Goal: Information Seeking & Learning: Learn about a topic

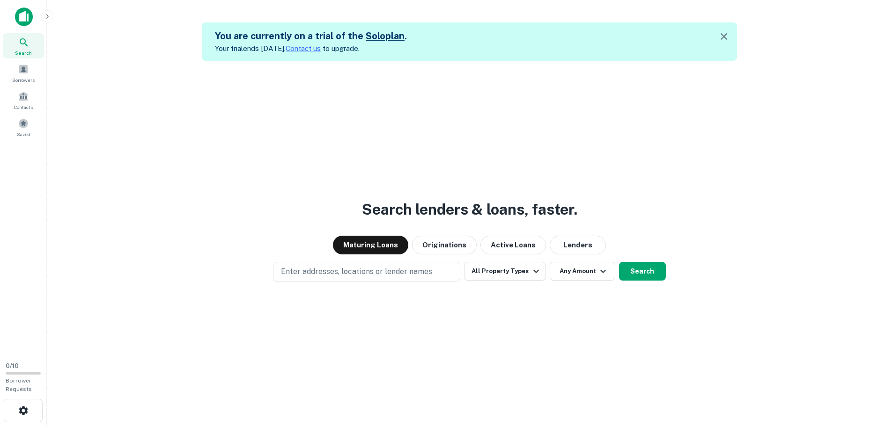
click at [389, 35] on link "Solo plan" at bounding box center [385, 35] width 39 height 11
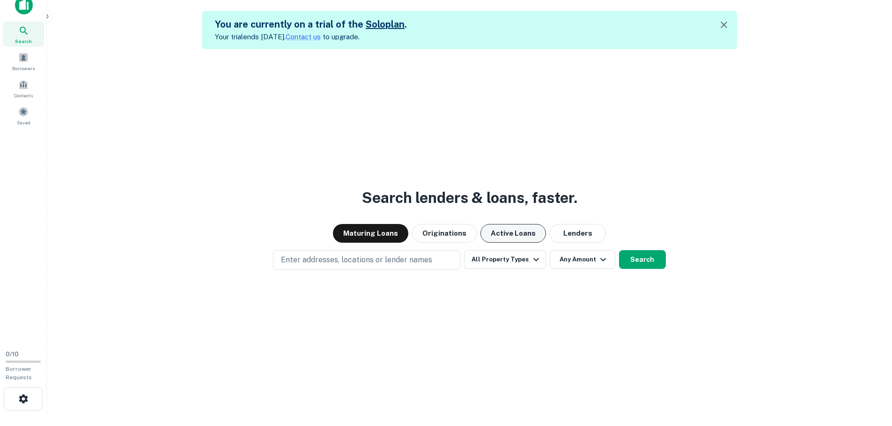
scroll to position [15, 0]
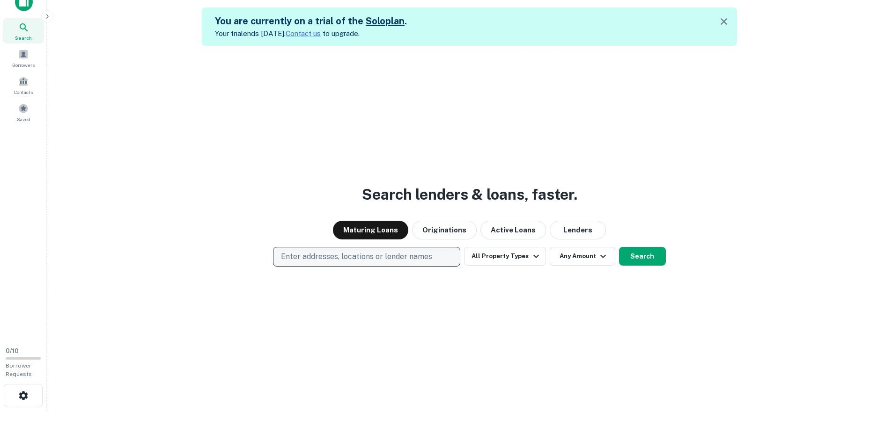
click at [420, 259] on p "Enter addresses, locations or lender names" at bounding box center [356, 256] width 151 height 11
type input "*******"
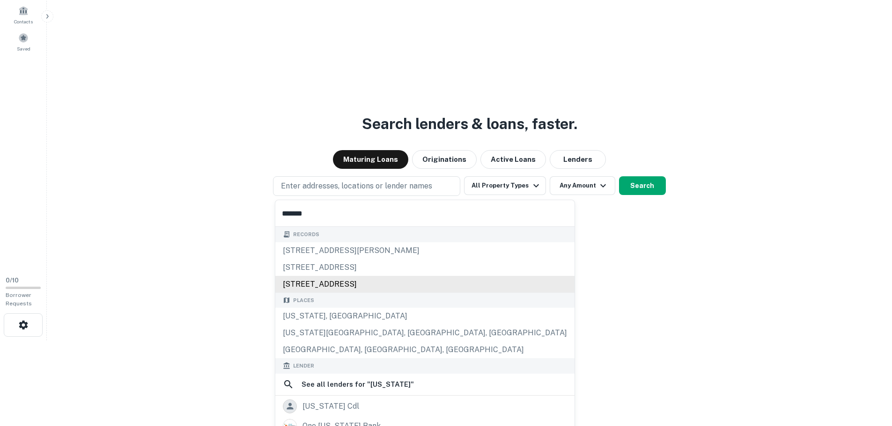
scroll to position [109, 0]
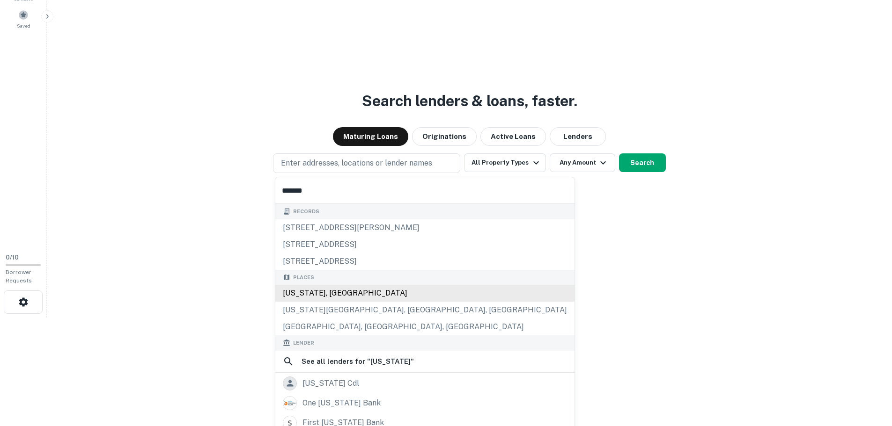
click at [314, 289] on div "[US_STATE], [GEOGRAPHIC_DATA]" at bounding box center [424, 293] width 299 height 17
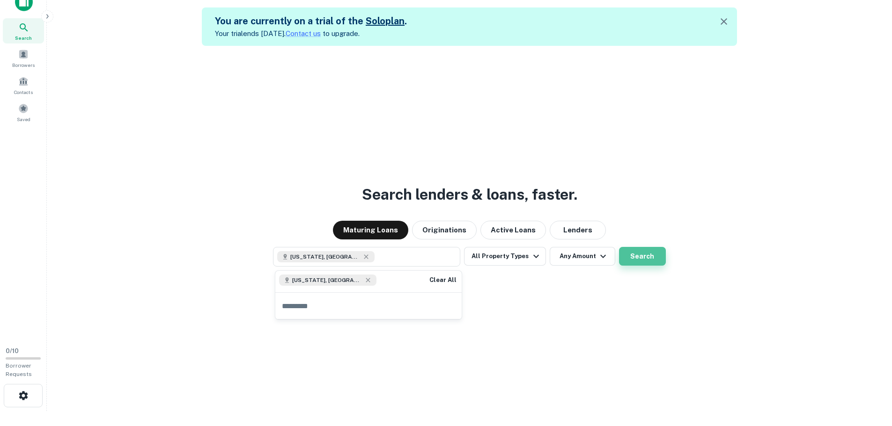
click at [629, 261] on button "Search" at bounding box center [642, 256] width 47 height 19
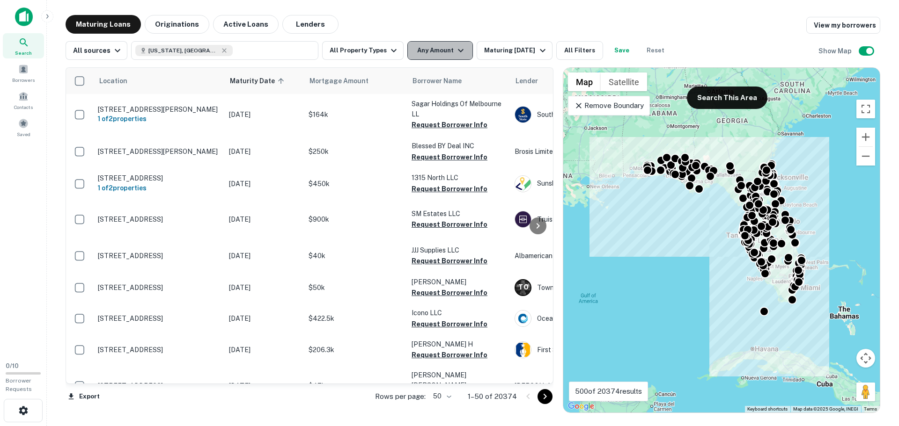
click at [433, 58] on button "Any Amount" at bounding box center [440, 50] width 66 height 19
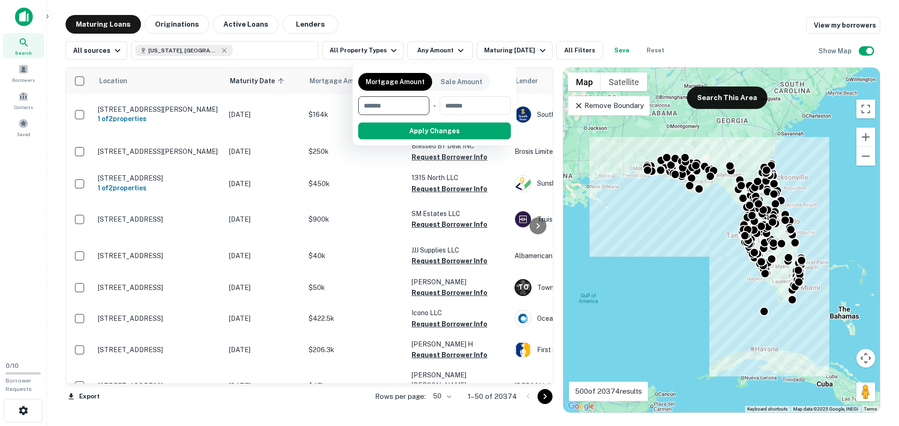
click at [405, 107] on input "number" at bounding box center [390, 105] width 65 height 19
type input "*******"
click at [472, 122] on div "Mortgage Amount Sale Amount ******* $5M ​ - ​ Apply Changes Clear" at bounding box center [434, 104] width 153 height 71
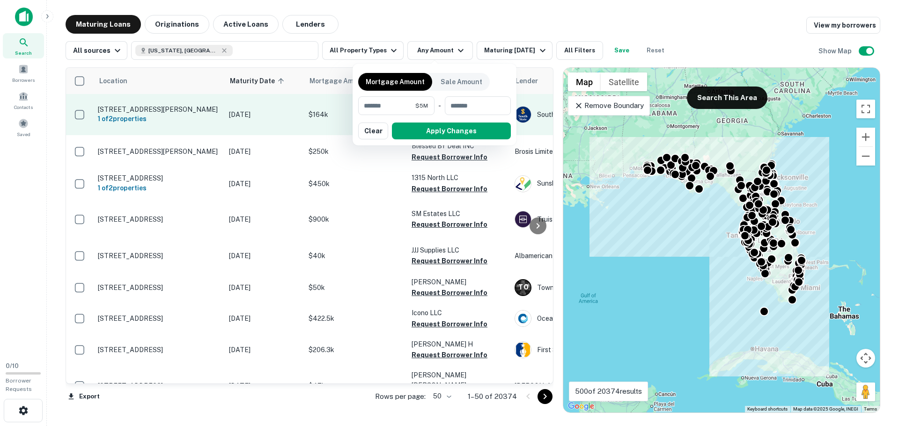
click at [464, 133] on button "Apply Changes" at bounding box center [451, 131] width 119 height 17
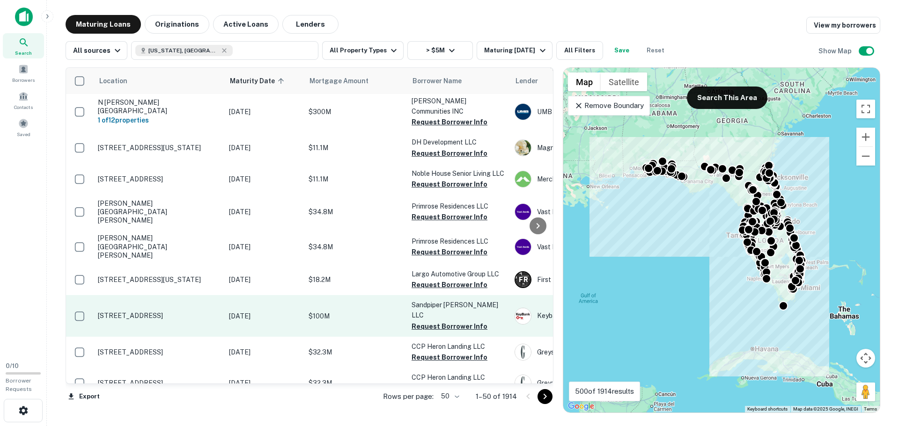
scroll to position [94, 0]
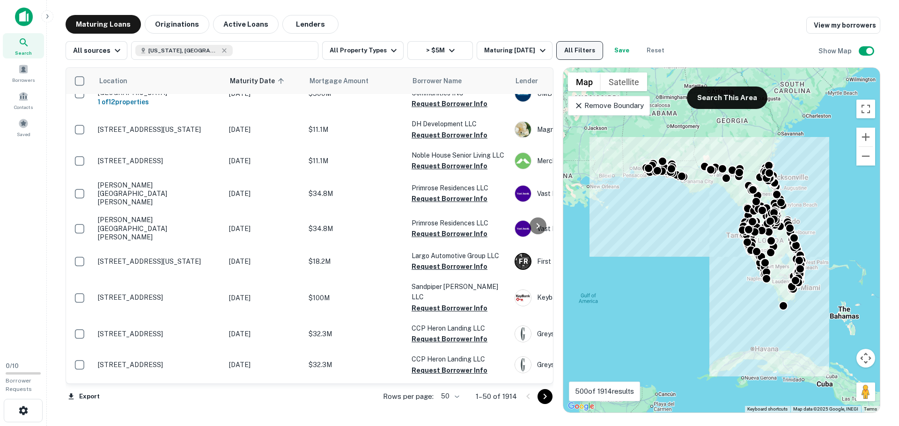
click at [585, 55] on button "All Filters" at bounding box center [579, 50] width 47 height 19
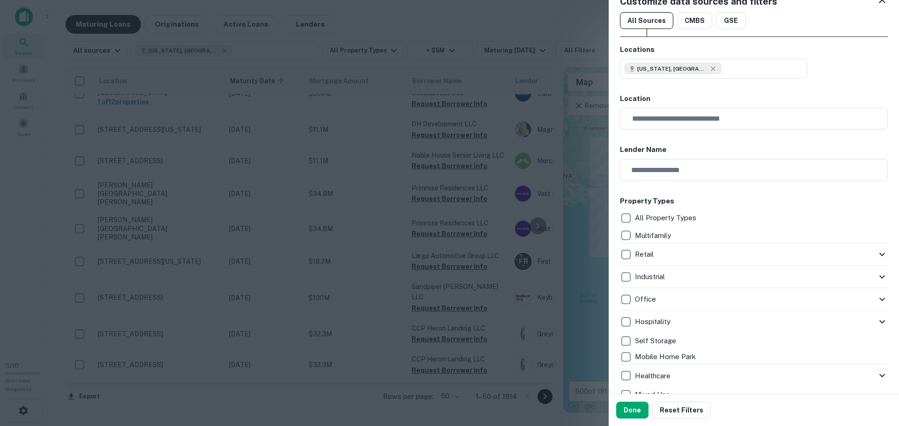
scroll to position [0, 0]
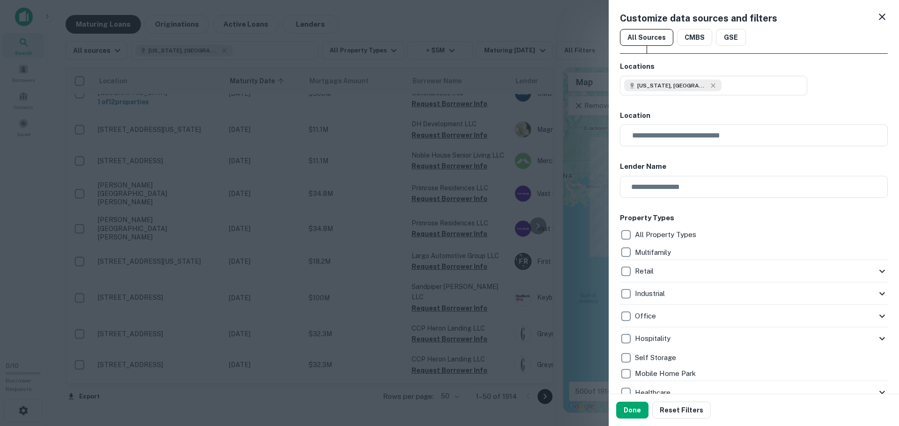
click at [876, 13] on icon at bounding box center [881, 16] width 11 height 11
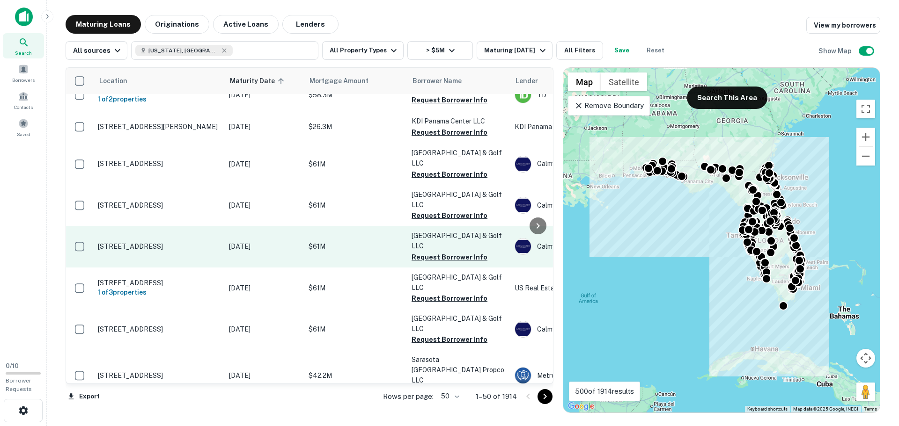
scroll to position [936, 0]
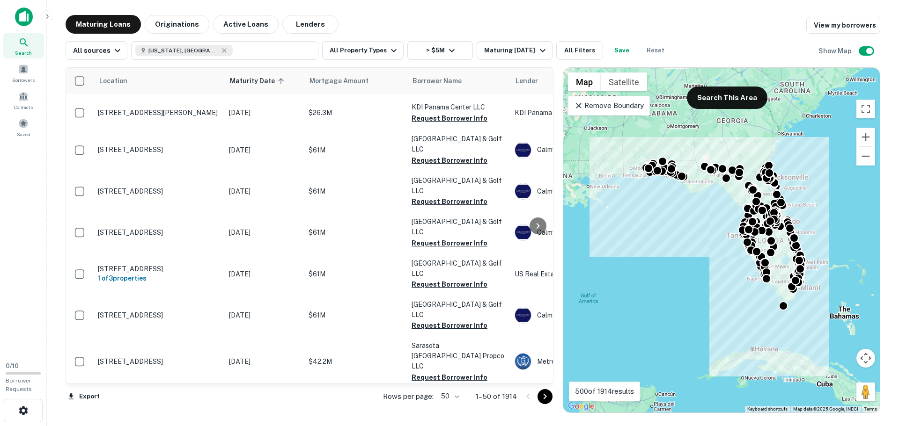
click at [220, 60] on div "Location Maturity Date sorted ascending Mortgage Amount Borrower Name Lender Pu…" at bounding box center [473, 236] width 814 height 353
click at [223, 56] on button "Florida, USA" at bounding box center [224, 50] width 187 height 19
type input "**********"
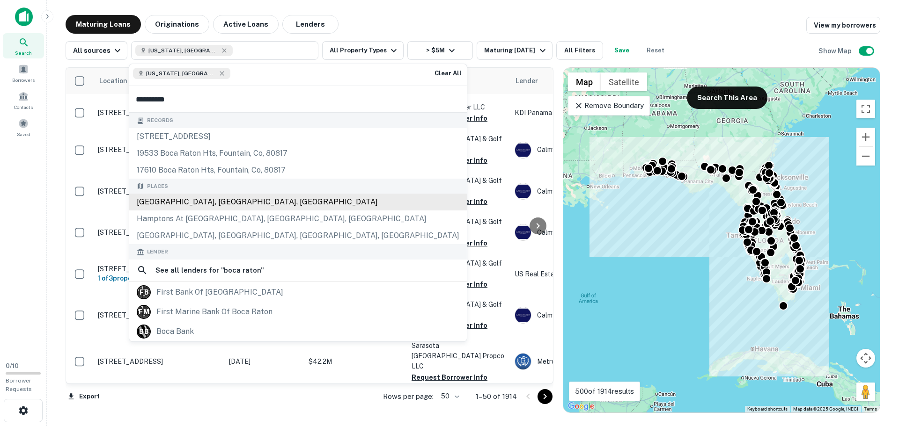
click at [167, 204] on div "Boca Raton, FL, USA" at bounding box center [297, 202] width 337 height 17
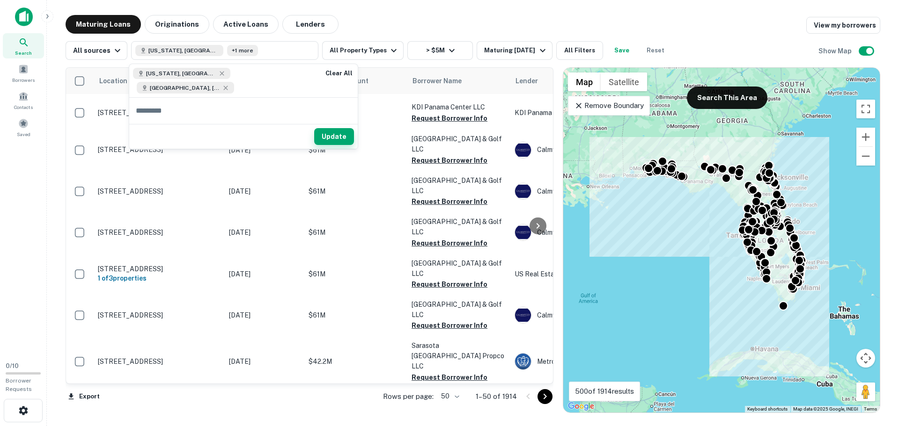
click at [314, 128] on button "Update" at bounding box center [334, 136] width 40 height 17
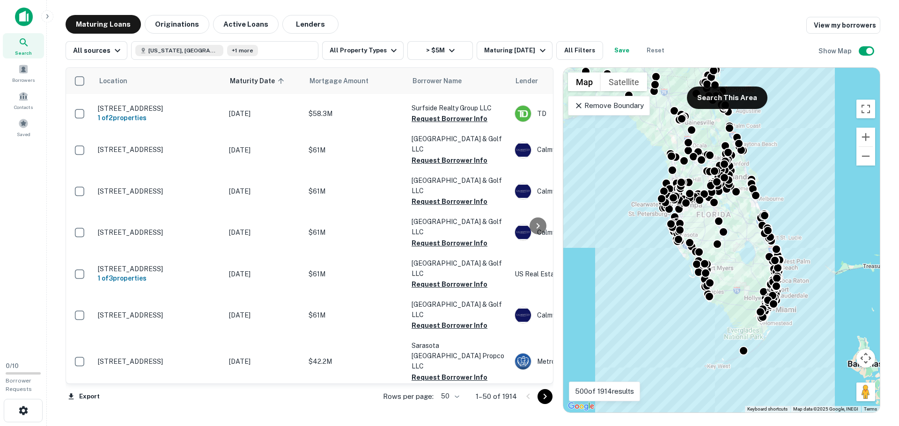
drag, startPoint x: 739, startPoint y: 257, endPoint x: 644, endPoint y: 225, distance: 99.8
click at [644, 225] on div "To activate drag with keyboard, press Alt + Enter. Once in keyboard drag state,…" at bounding box center [721, 240] width 316 height 345
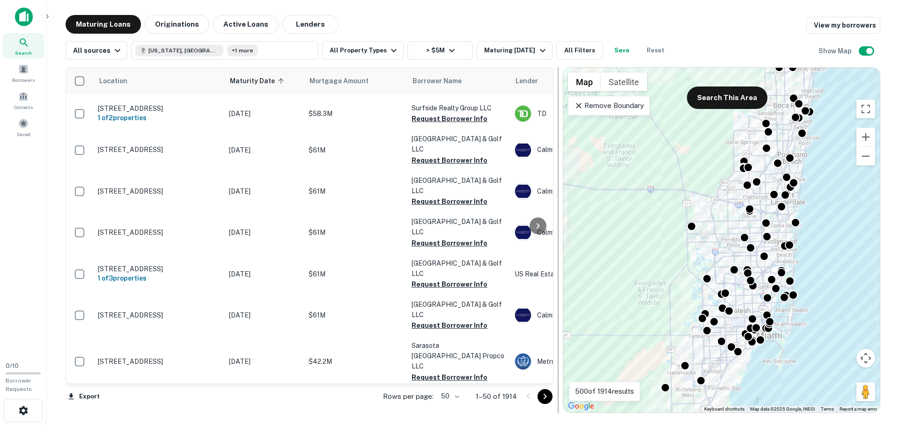
drag, startPoint x: 743, startPoint y: 307, endPoint x: 554, endPoint y: 217, distance: 210.0
click at [554, 217] on div "Location Maturity Date sorted ascending Mortgage Amount Borrower Name Lender Pu…" at bounding box center [473, 236] width 814 height 353
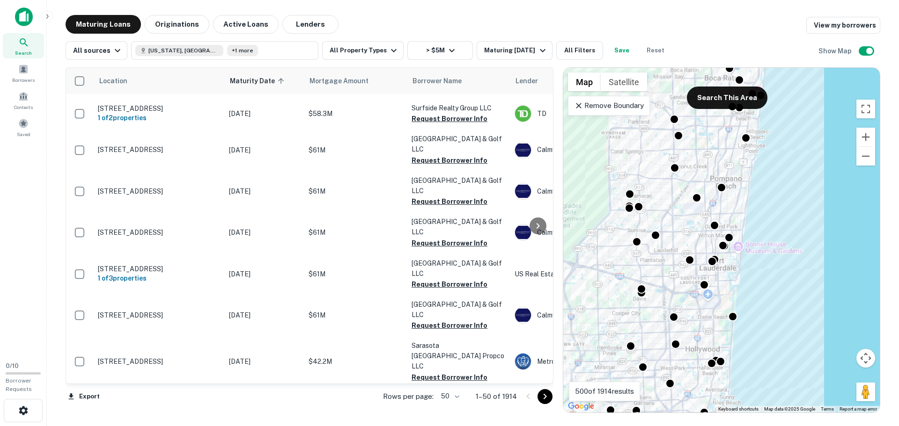
drag, startPoint x: 759, startPoint y: 247, endPoint x: 677, endPoint y: 376, distance: 152.9
click at [677, 376] on div "To activate drag with keyboard, press Alt + Enter. Once in keyboard drag state,…" at bounding box center [721, 240] width 316 height 345
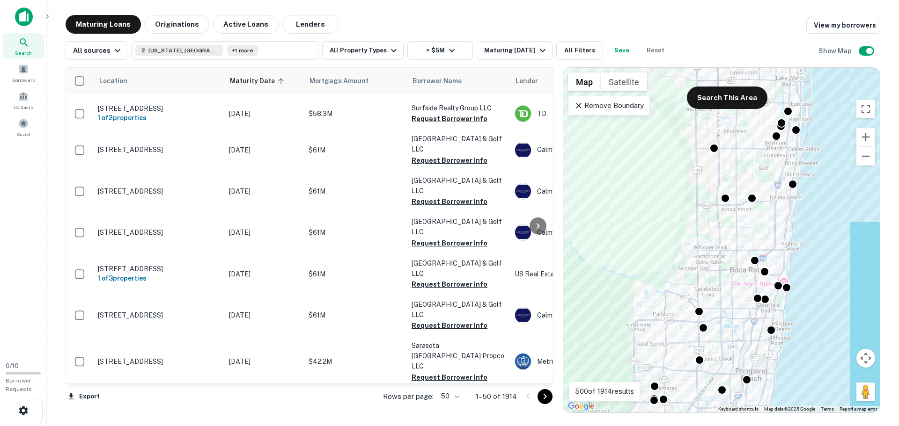
drag, startPoint x: 701, startPoint y: 286, endPoint x: 668, endPoint y: 330, distance: 54.9
click at [704, 382] on div "To activate drag with keyboard, press Alt + Enter. Once in keyboard drag state,…" at bounding box center [721, 240] width 316 height 345
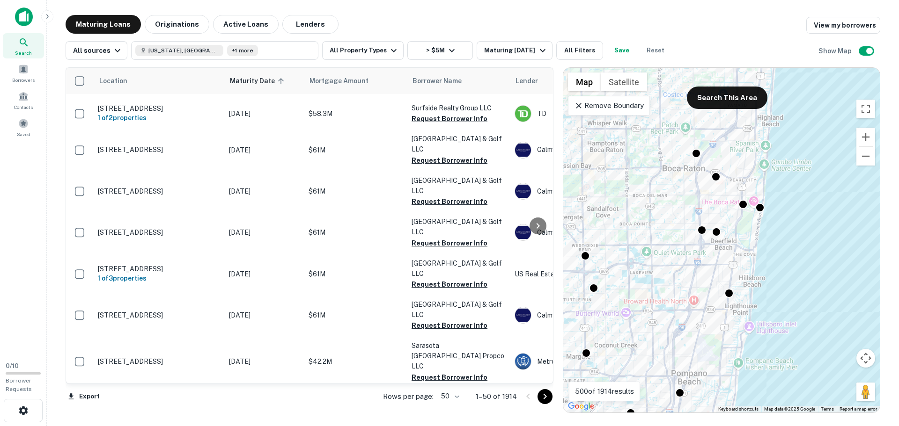
drag, startPoint x: 708, startPoint y: 216, endPoint x: 624, endPoint y: 119, distance: 127.8
click at [624, 119] on div "To activate drag with keyboard, press Alt + Enter. Once in keyboard drag state,…" at bounding box center [721, 240] width 316 height 345
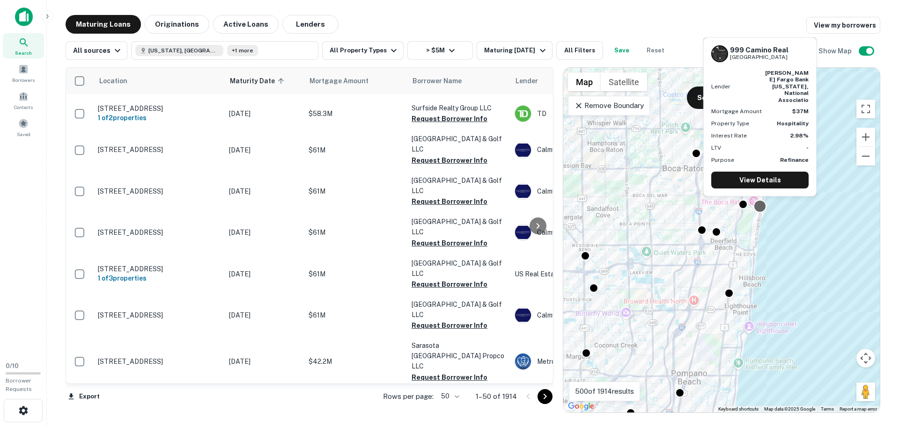
click at [760, 207] on div at bounding box center [760, 206] width 14 height 14
click at [754, 181] on link "View Details" at bounding box center [759, 180] width 97 height 17
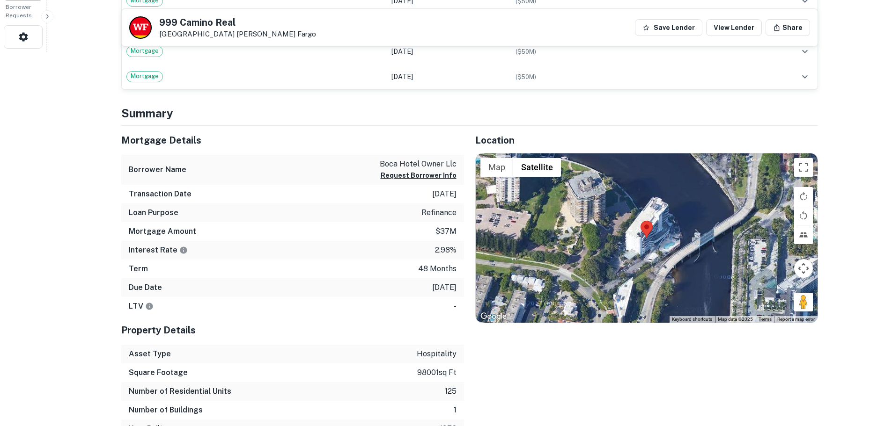
scroll to position [374, 0]
click at [666, 209] on div at bounding box center [646, 237] width 342 height 169
click at [525, 170] on button "Satellite" at bounding box center [537, 167] width 48 height 19
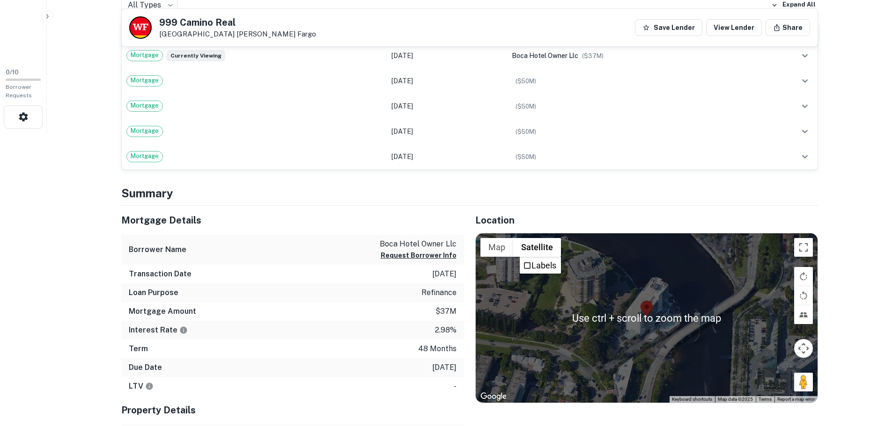
scroll to position [281, 0]
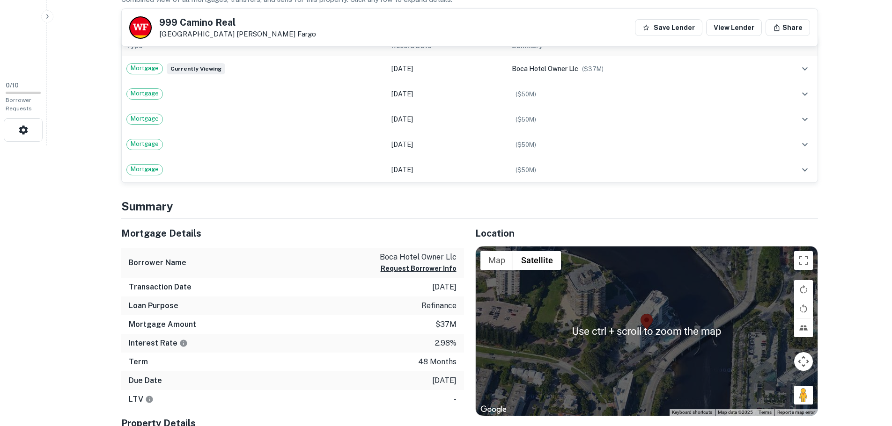
click at [701, 315] on div at bounding box center [646, 331] width 342 height 169
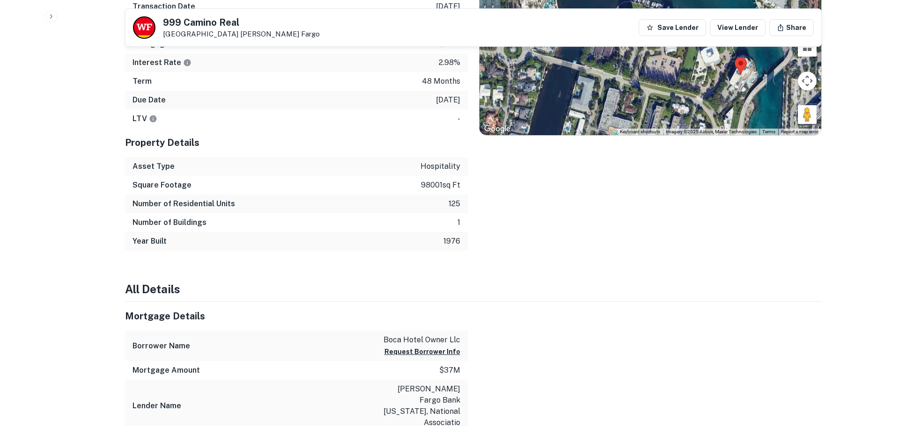
scroll to position [655, 0]
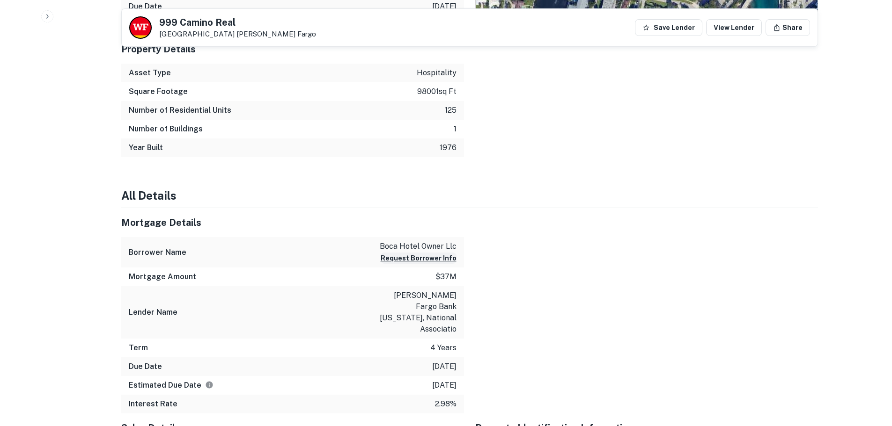
click at [430, 260] on button "Request Borrower Info" at bounding box center [418, 258] width 76 height 11
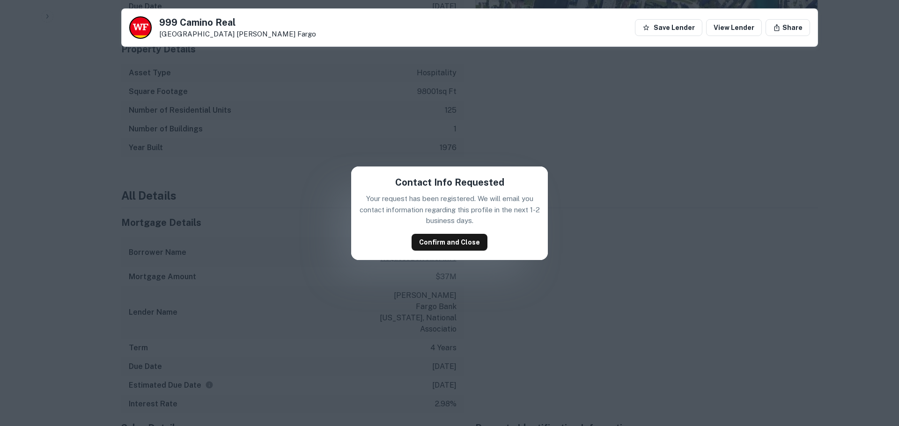
click at [746, 179] on div "Contact Info Requested Your request has been registered. We will email you cont…" at bounding box center [449, 213] width 899 height 426
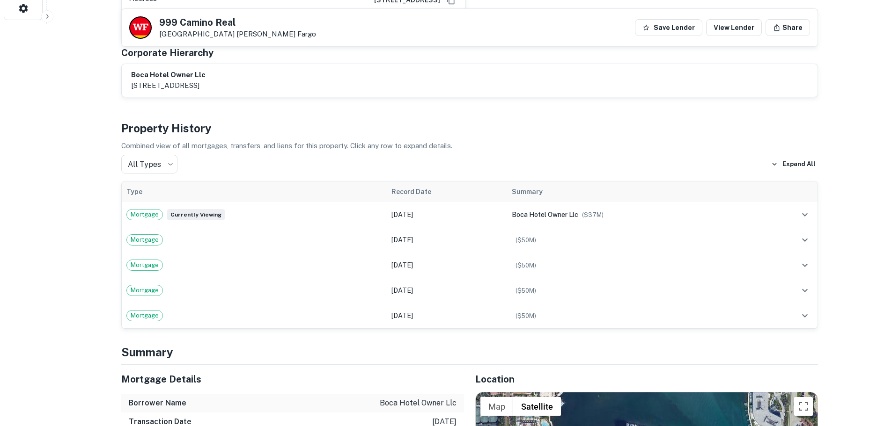
scroll to position [468, 0]
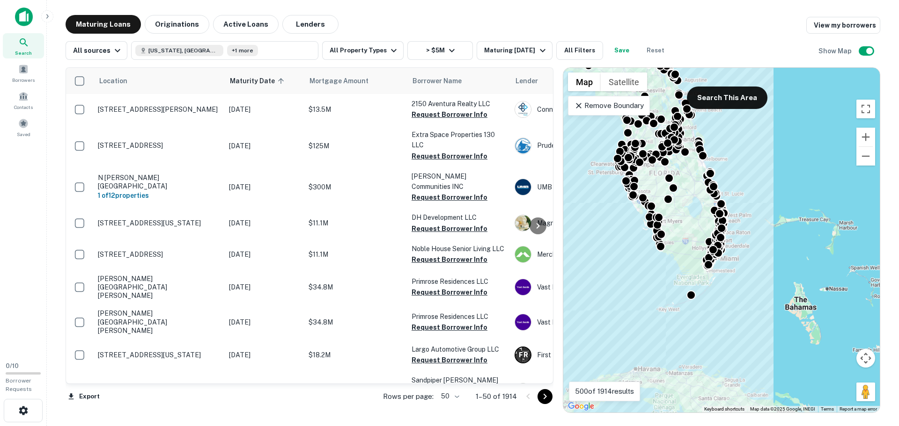
drag, startPoint x: 775, startPoint y: 291, endPoint x: 645, endPoint y: 280, distance: 130.5
click at [645, 280] on div "To activate drag with keyboard, press Alt + Enter. Once in keyboard drag state,…" at bounding box center [721, 240] width 316 height 345
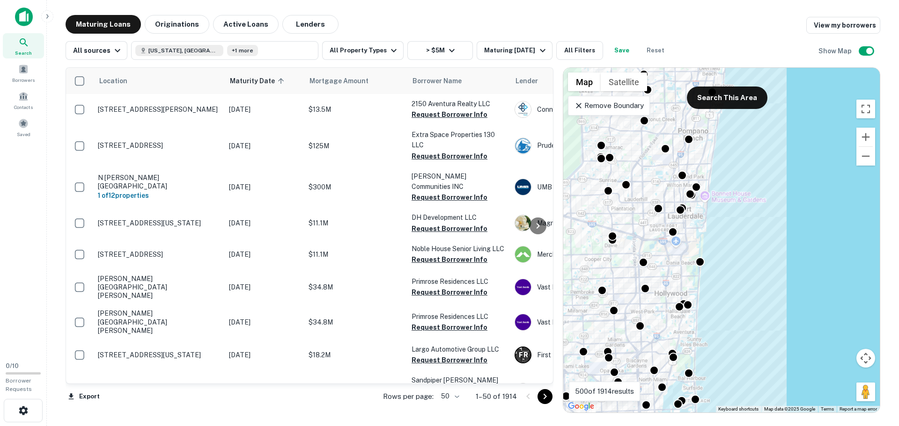
drag, startPoint x: 627, startPoint y: 301, endPoint x: 741, endPoint y: 225, distance: 137.6
click at [741, 225] on div "To activate drag with keyboard, press Alt + Enter. Once in keyboard drag state,…" at bounding box center [721, 240] width 316 height 345
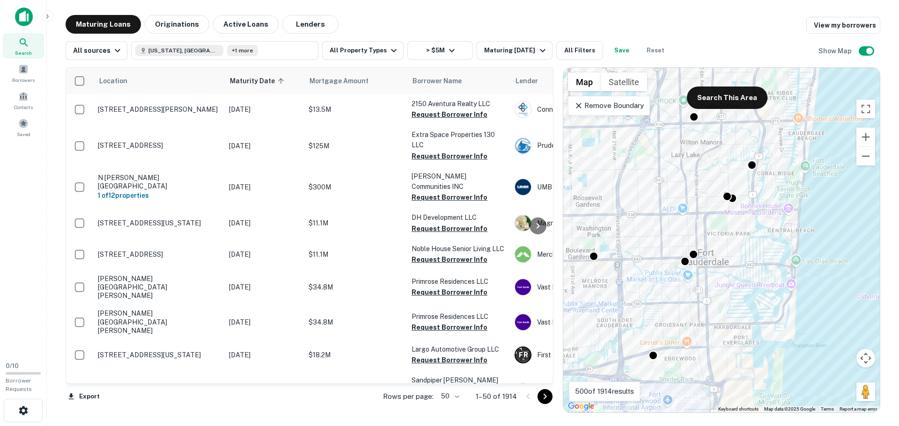
drag, startPoint x: 664, startPoint y: 256, endPoint x: 785, endPoint y: 342, distance: 148.4
click at [785, 342] on div "To activate drag with keyboard, press Alt + Enter. Once in keyboard drag state,…" at bounding box center [721, 240] width 316 height 345
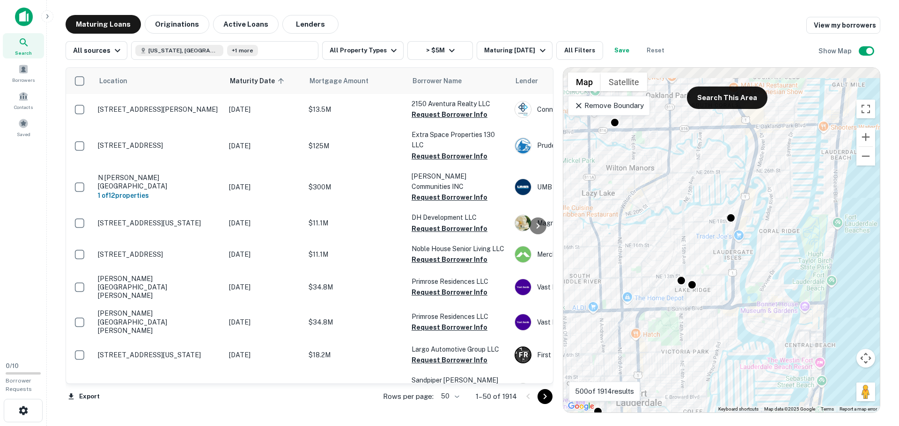
drag, startPoint x: 718, startPoint y: 278, endPoint x: 696, endPoint y: 403, distance: 127.3
click at [696, 403] on div "To activate drag with keyboard, press Alt + Enter. Once in keyboard drag state,…" at bounding box center [721, 240] width 316 height 345
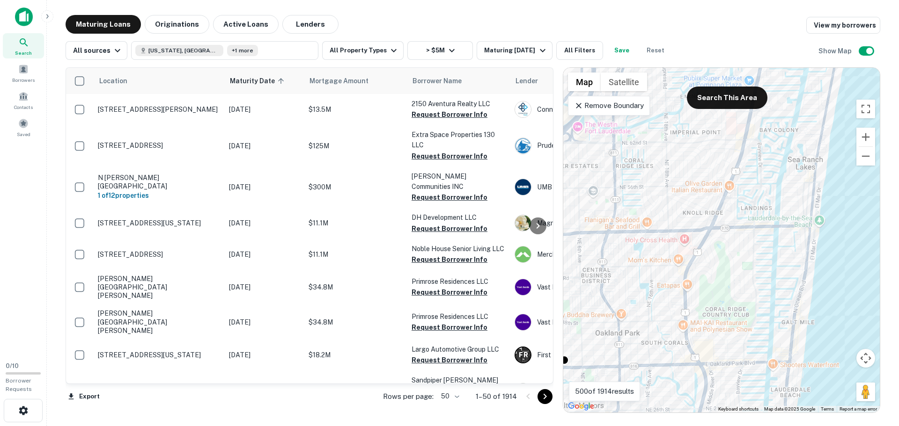
drag, startPoint x: 769, startPoint y: 143, endPoint x: 721, endPoint y: 370, distance: 232.0
click at [721, 370] on div "To activate drag with keyboard, press Alt + Enter. Once in keyboard drag state,…" at bounding box center [721, 240] width 316 height 345
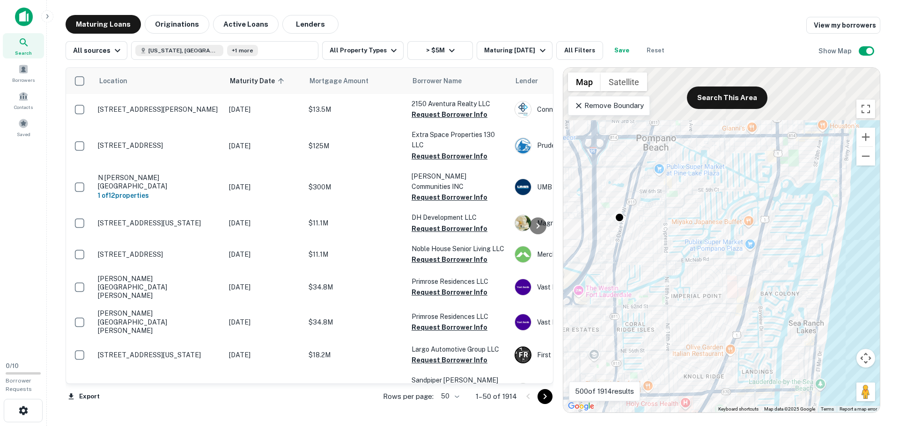
drag, startPoint x: 753, startPoint y: 224, endPoint x: 754, endPoint y: 391, distance: 167.1
click at [754, 391] on div "To activate drag with keyboard, press Alt + Enter. Once in keyboard drag state,…" at bounding box center [721, 240] width 316 height 345
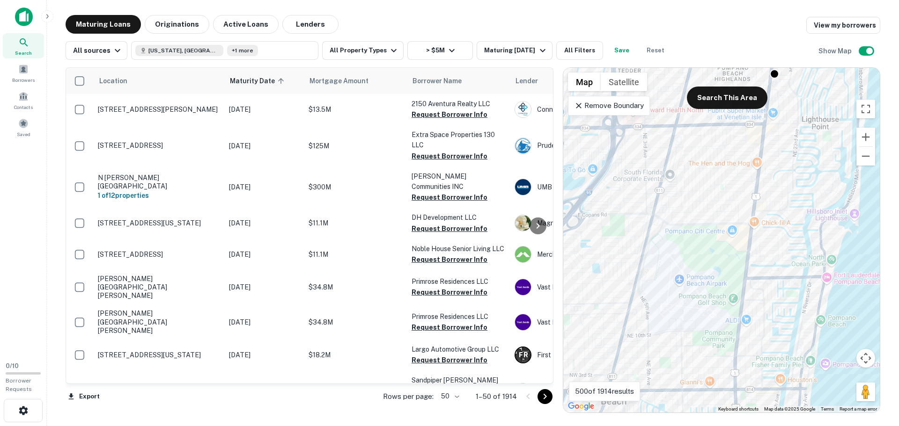
drag, startPoint x: 742, startPoint y: 233, endPoint x: 698, endPoint y: 445, distance: 216.4
click at [698, 426] on html "Search Borrowers Contacts Saved 0 / 10 Borrower Requests Maturing Loans Origina…" at bounding box center [449, 213] width 899 height 426
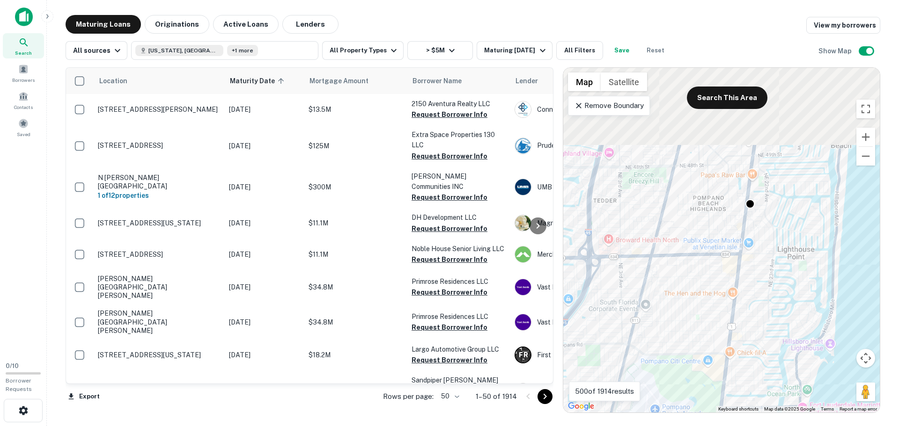
drag, startPoint x: 762, startPoint y: 318, endPoint x: 742, endPoint y: 433, distance: 116.9
click at [742, 426] on html "Search Borrowers Contacts Saved 0 / 10 Borrower Requests Maturing Loans Origina…" at bounding box center [449, 213] width 899 height 426
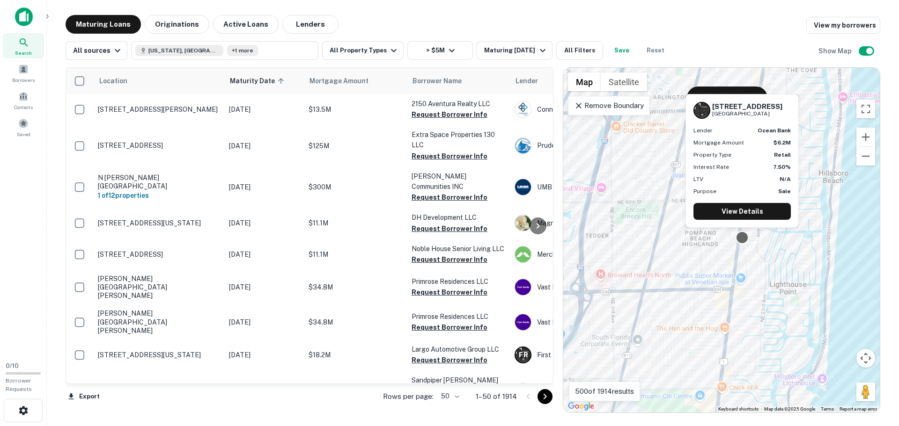
click at [743, 240] on div at bounding box center [742, 238] width 14 height 14
click at [741, 237] on div at bounding box center [742, 238] width 14 height 14
click at [745, 210] on link "View Details" at bounding box center [741, 211] width 97 height 17
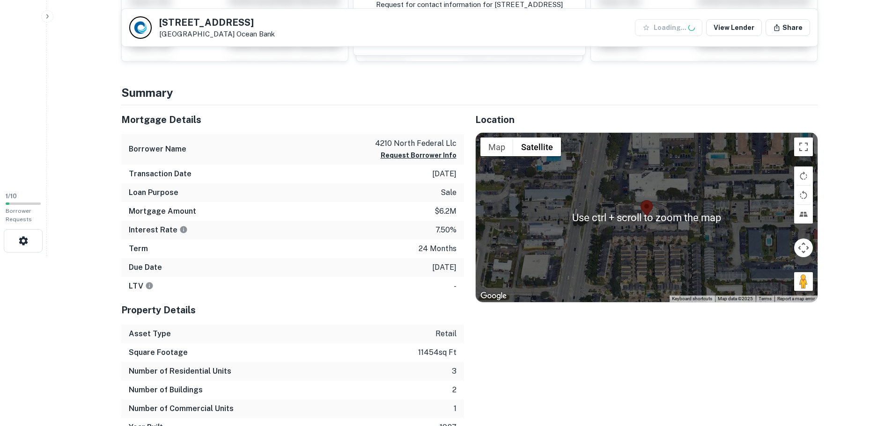
scroll to position [187, 0]
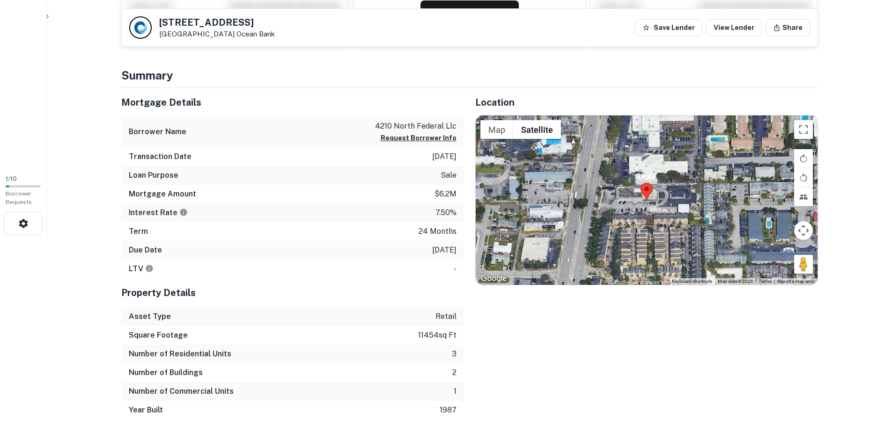
drag, startPoint x: 643, startPoint y: 191, endPoint x: 649, endPoint y: 187, distance: 7.4
click at [640, 183] on area at bounding box center [640, 183] width 0 height 0
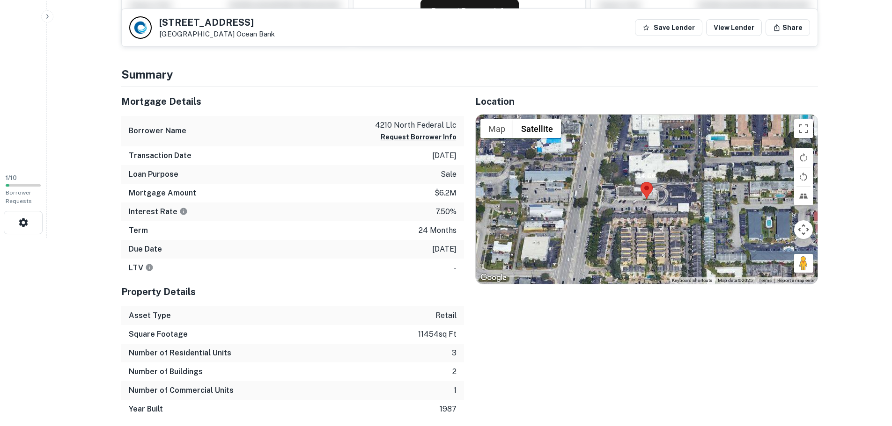
scroll to position [0, 0]
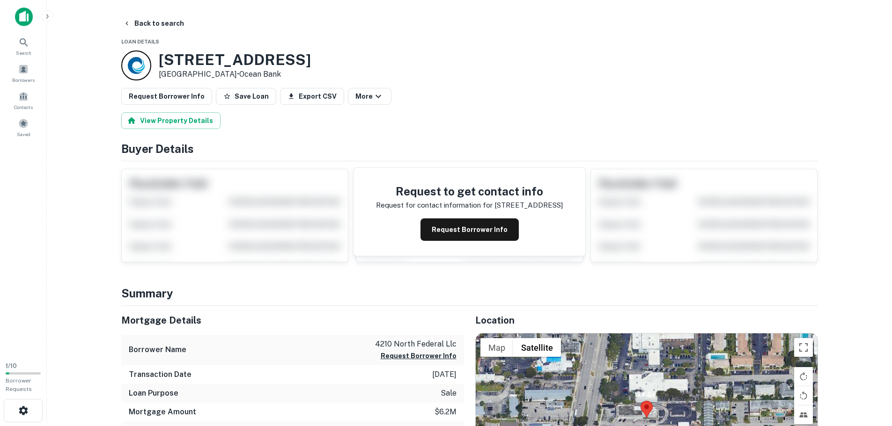
click at [31, 17] on img at bounding box center [24, 16] width 18 height 19
